Goal: Information Seeking & Learning: Learn about a topic

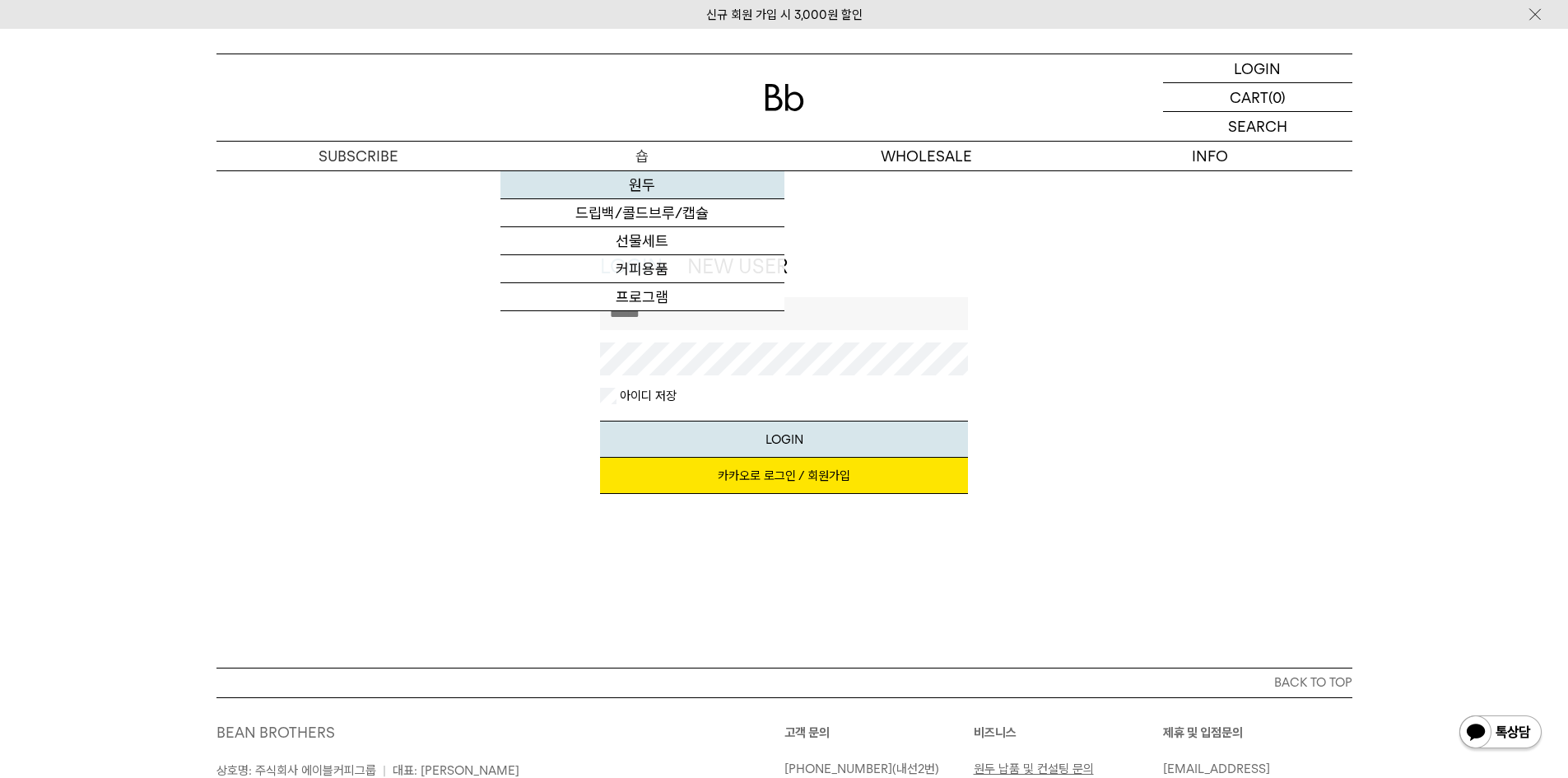
click at [636, 183] on link "원두" at bounding box center [643, 185] width 284 height 28
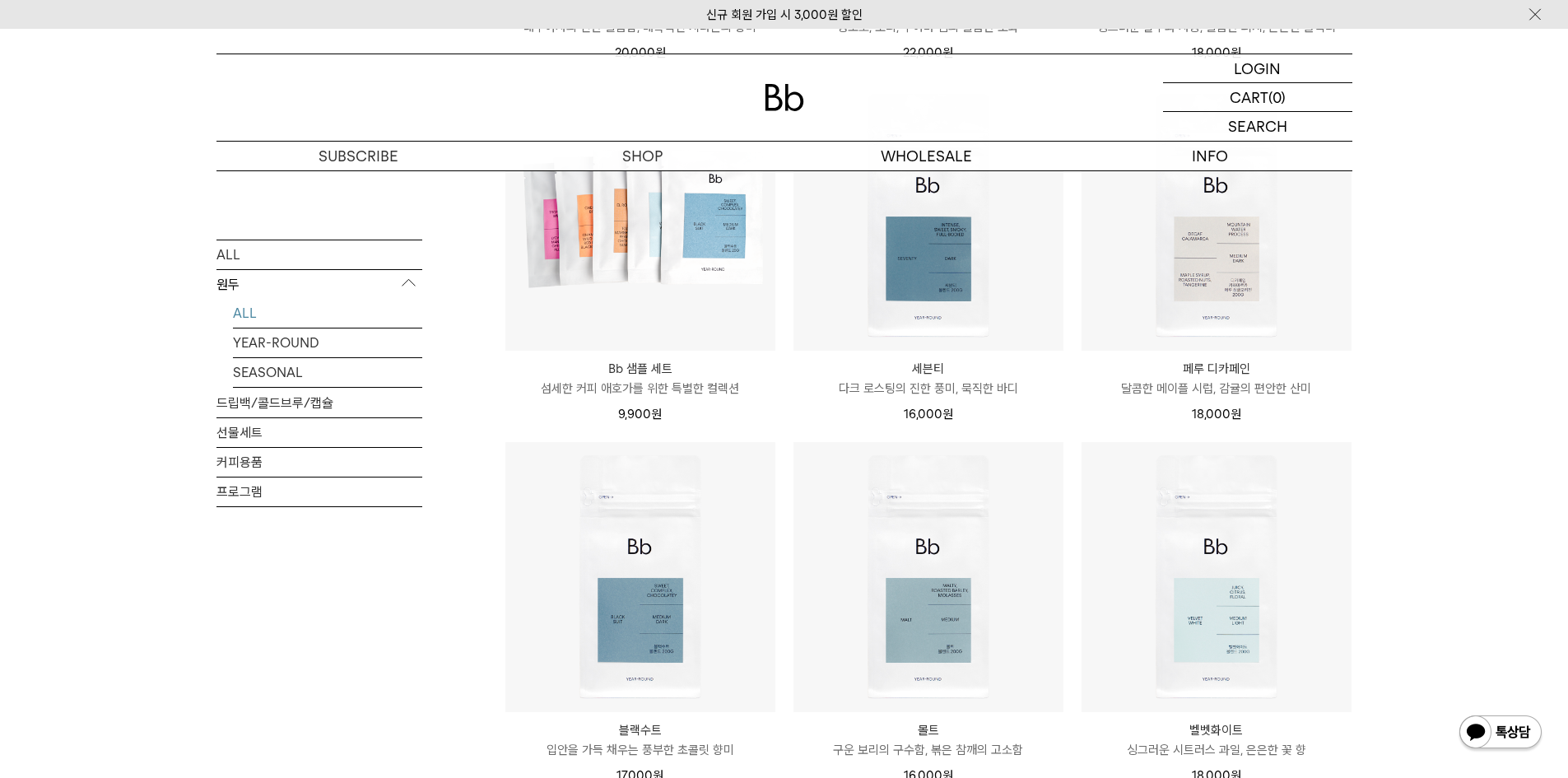
scroll to position [1235, 0]
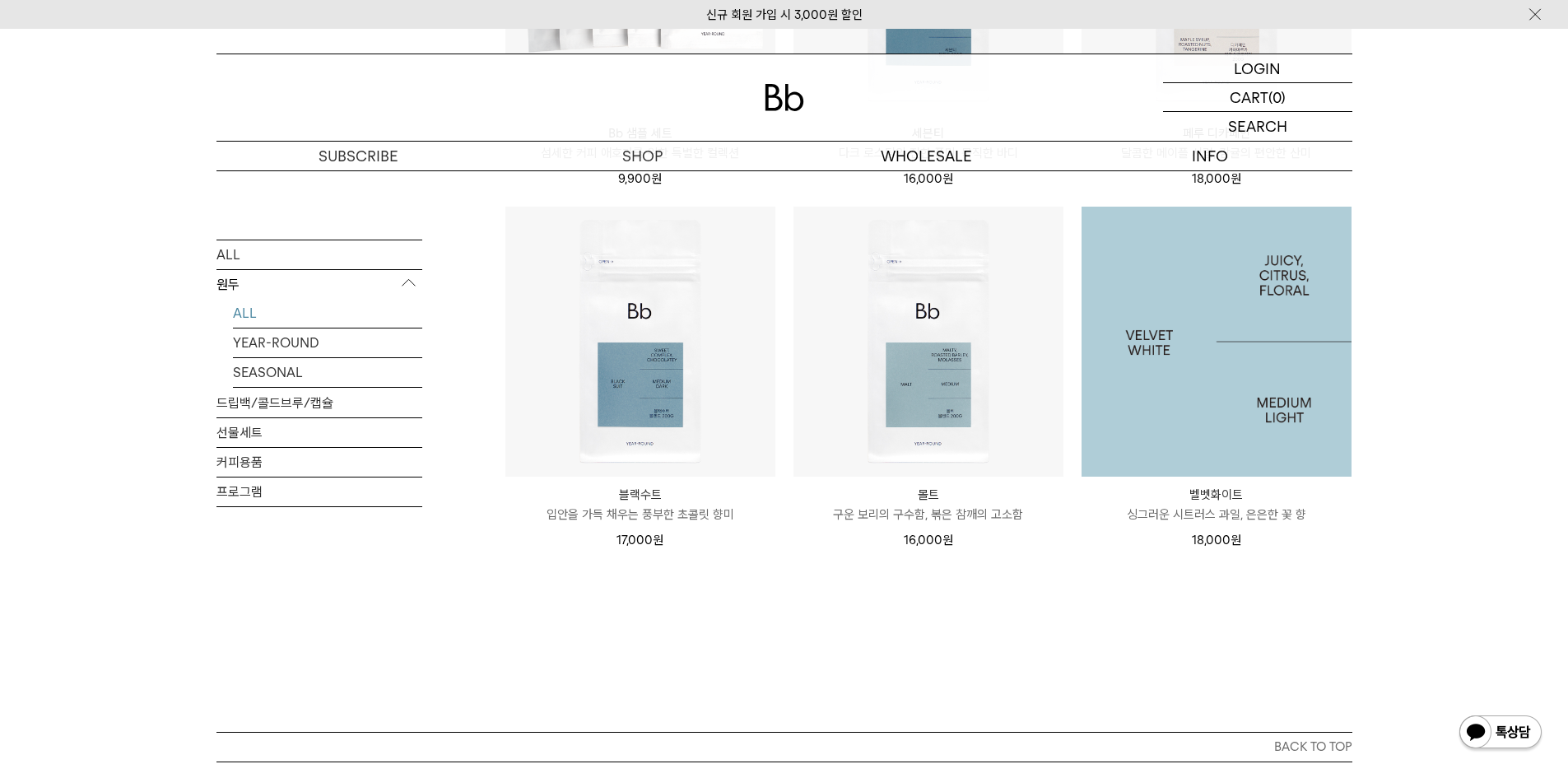
click at [1225, 421] on img at bounding box center [1216, 342] width 270 height 270
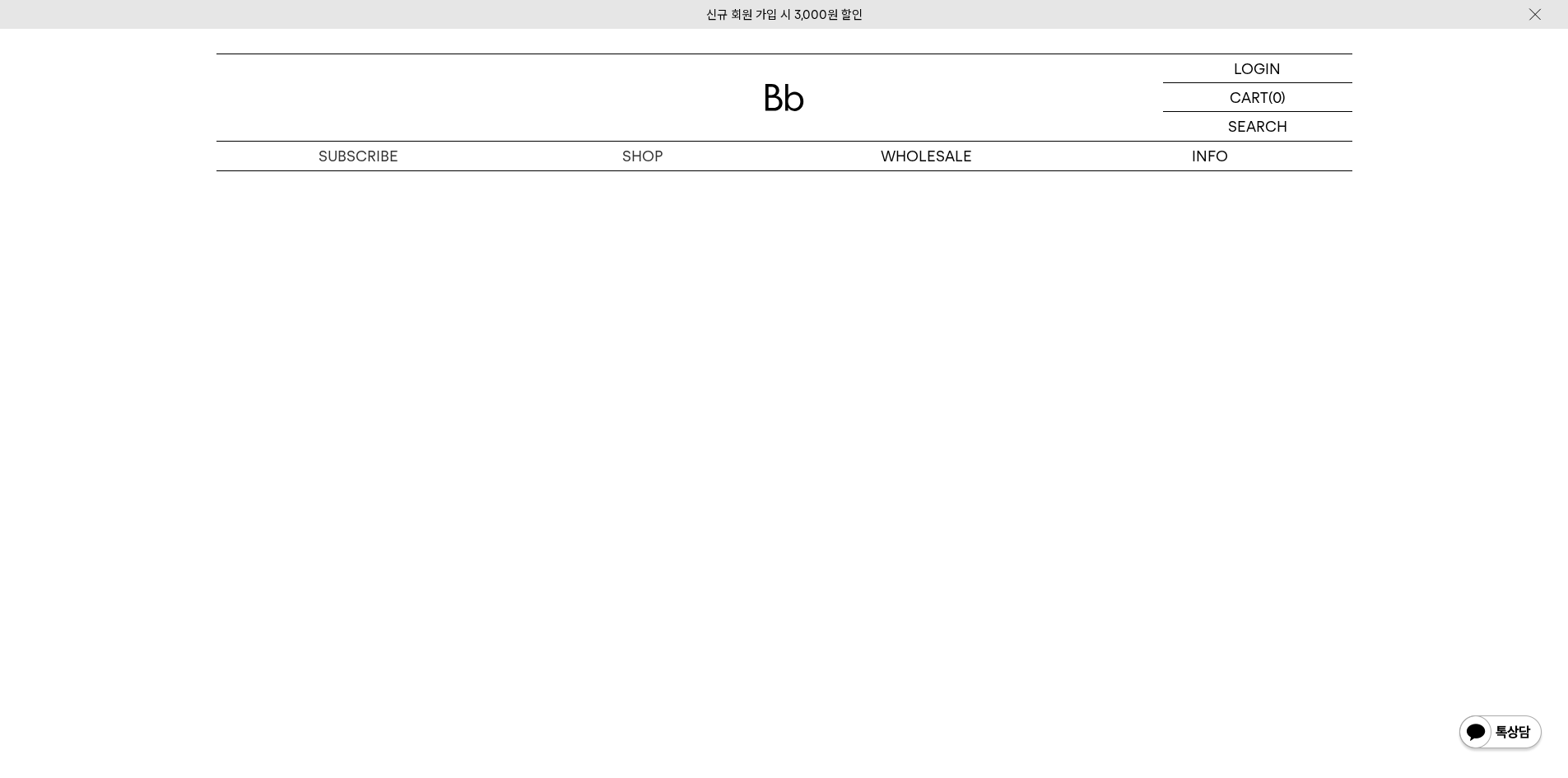
scroll to position [3707, 0]
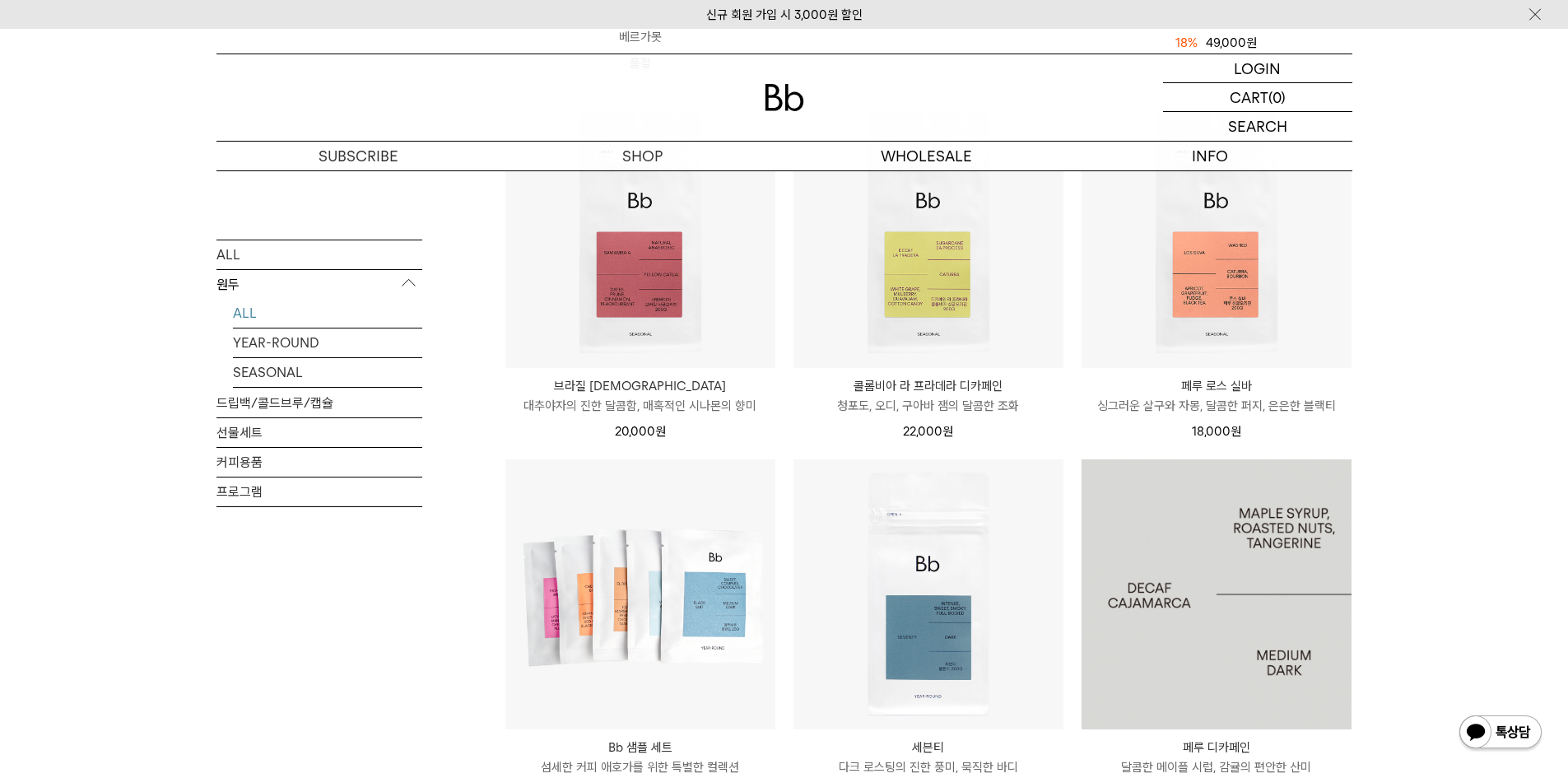
scroll to position [576, 0]
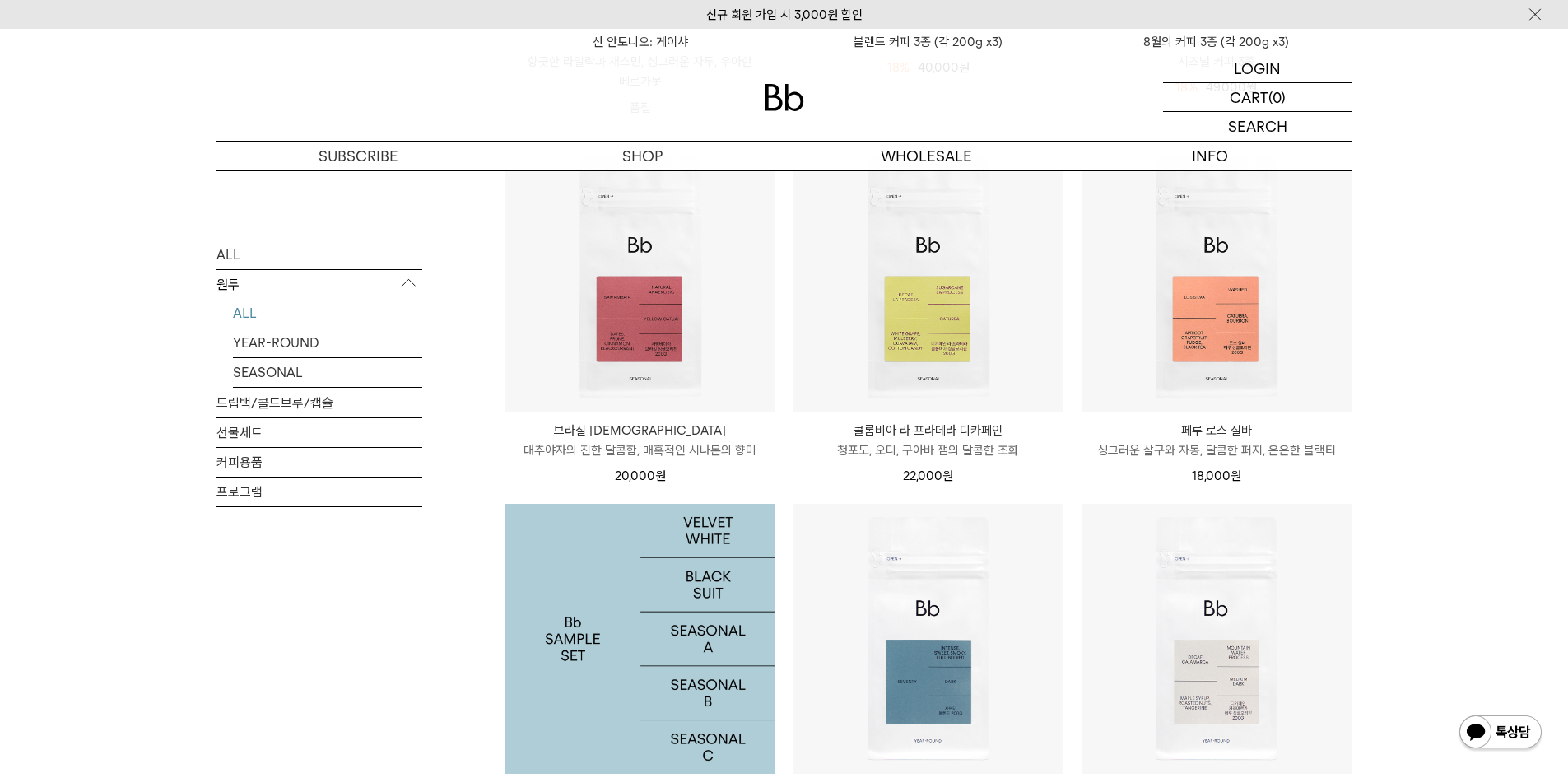
click at [578, 590] on img at bounding box center [640, 639] width 270 height 270
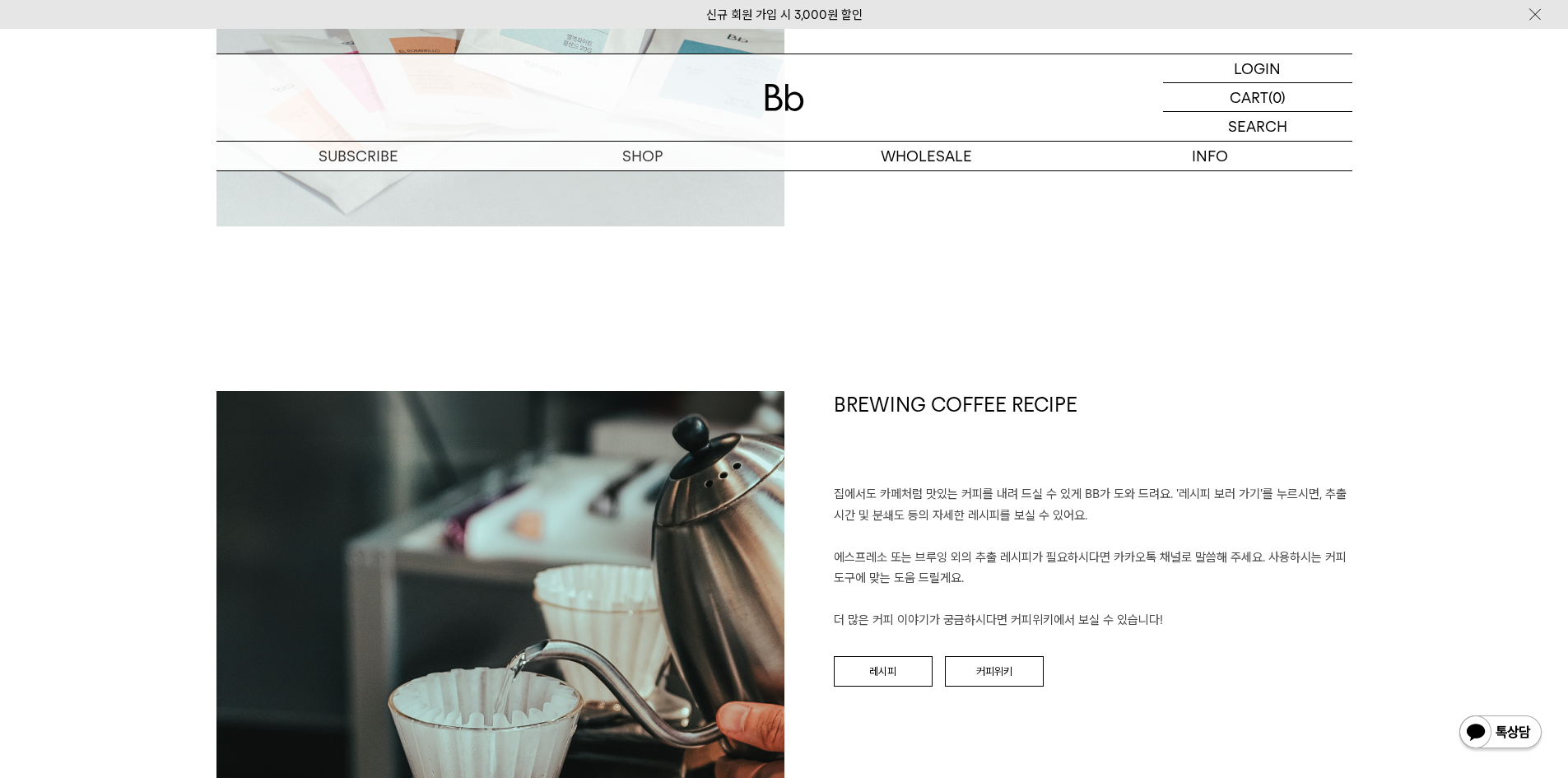
scroll to position [1730, 0]
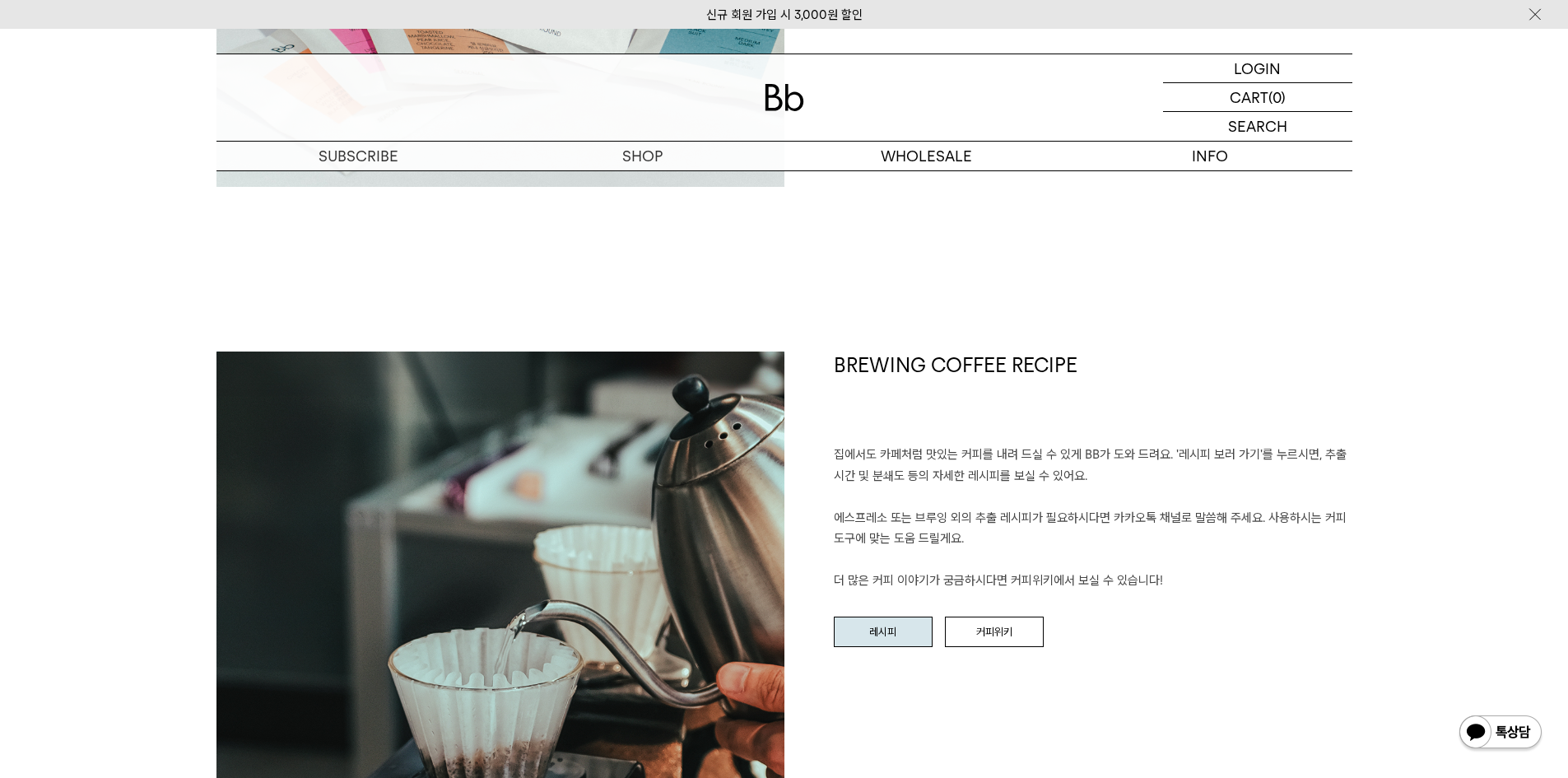
click at [868, 630] on link "레시피" at bounding box center [884, 632] width 99 height 31
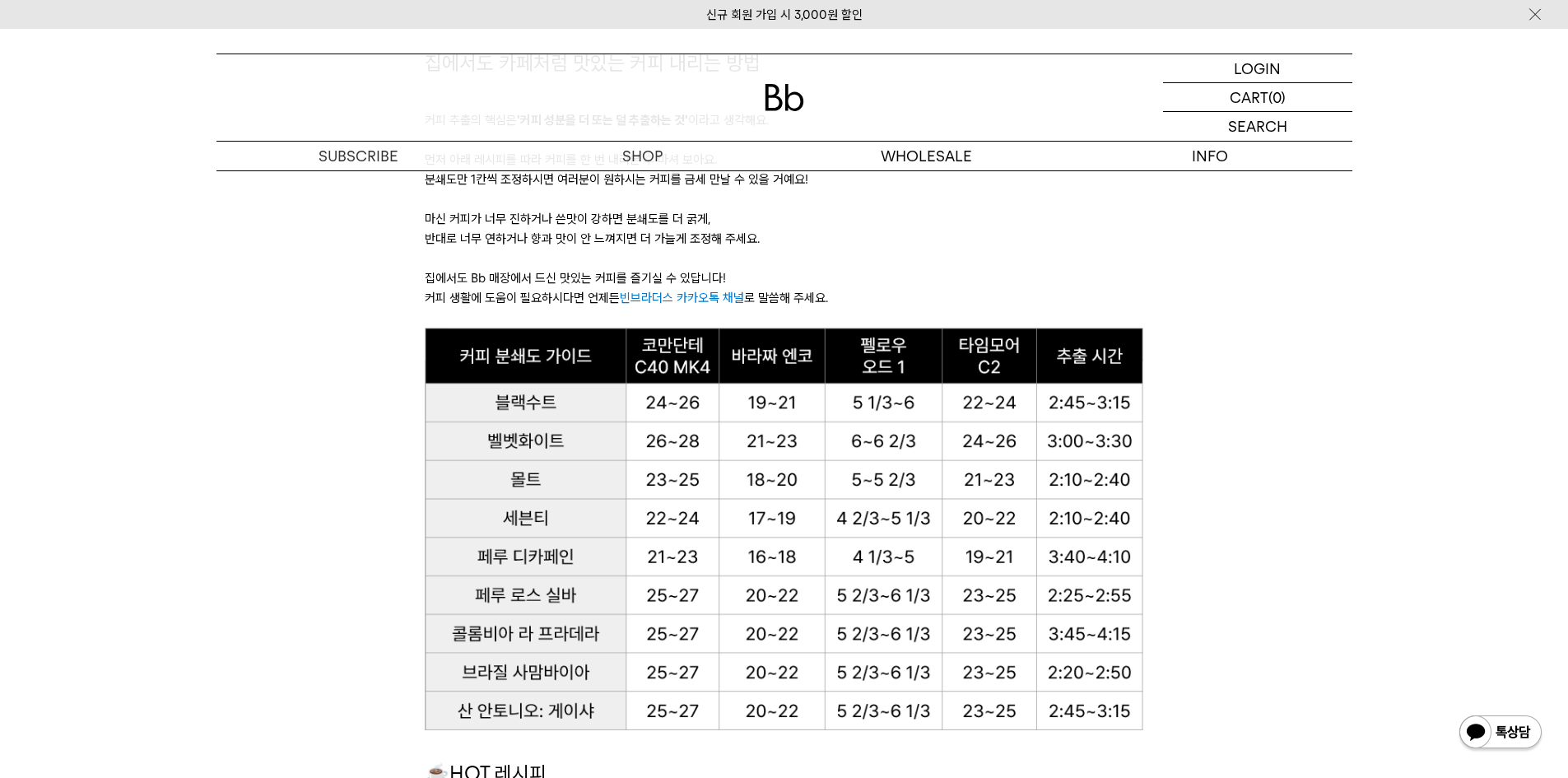
scroll to position [1071, 0]
